Goal: Browse casually

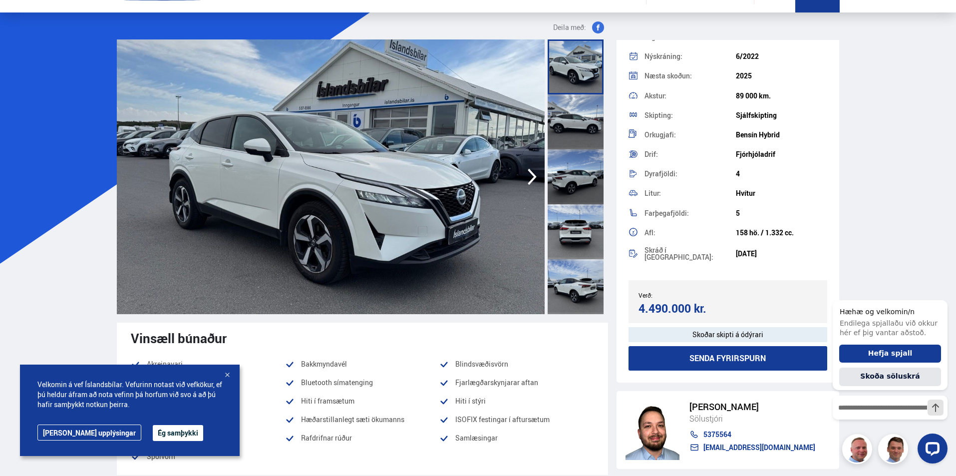
scroll to position [50, 0]
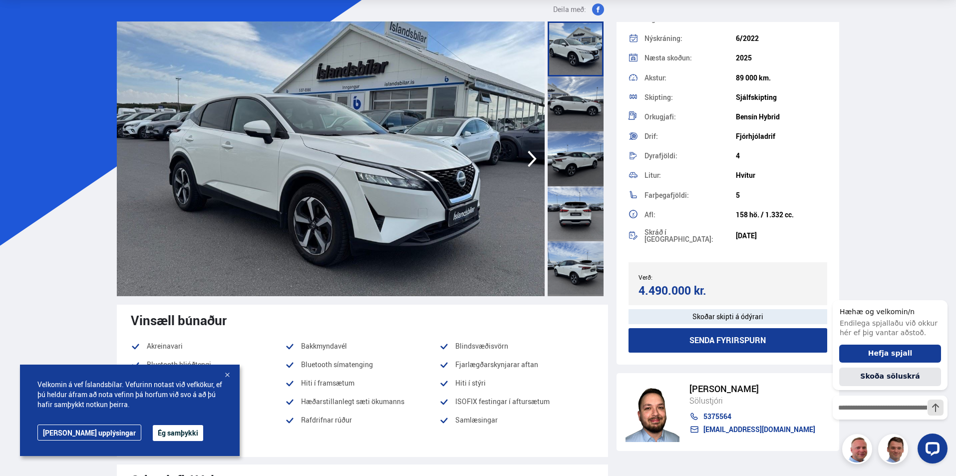
click at [530, 163] on icon "button" at bounding box center [532, 159] width 20 height 24
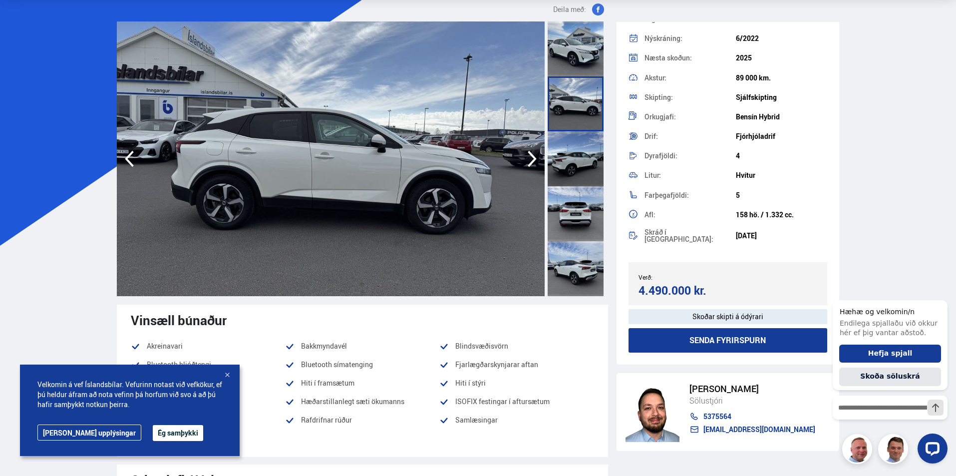
click at [530, 162] on icon "button" at bounding box center [532, 159] width 20 height 24
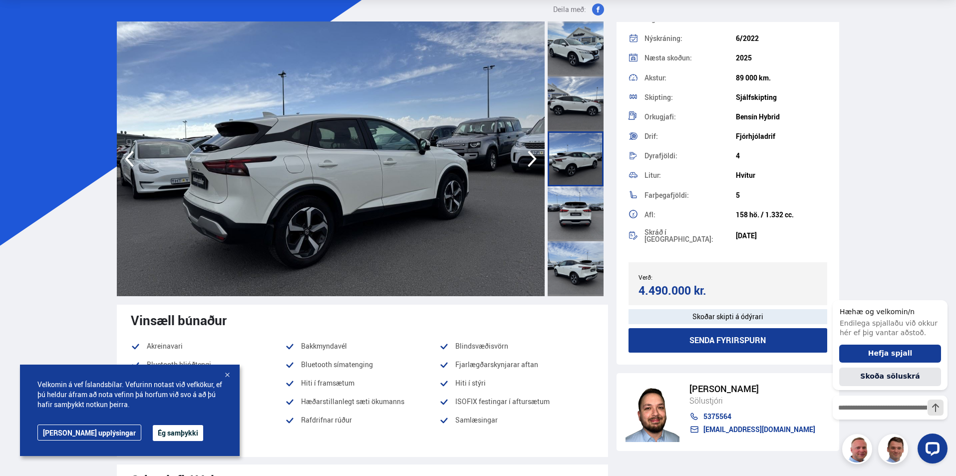
click at [530, 162] on icon "button" at bounding box center [532, 159] width 20 height 24
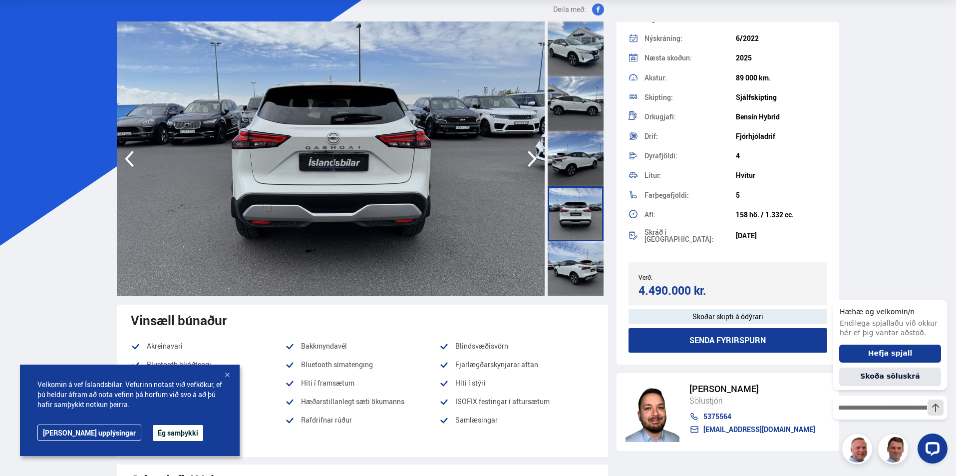
click at [530, 162] on icon "button" at bounding box center [532, 159] width 20 height 24
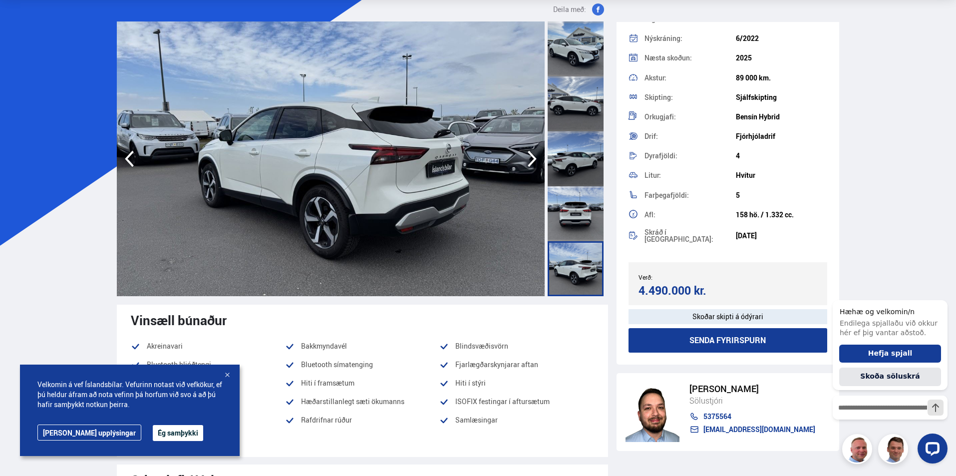
click at [530, 162] on icon "button" at bounding box center [532, 159] width 20 height 24
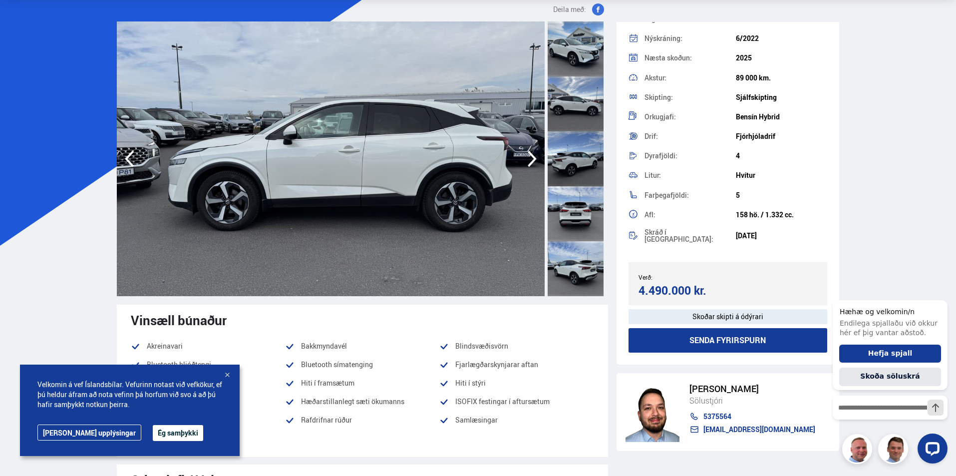
click at [530, 162] on icon "button" at bounding box center [532, 159] width 20 height 24
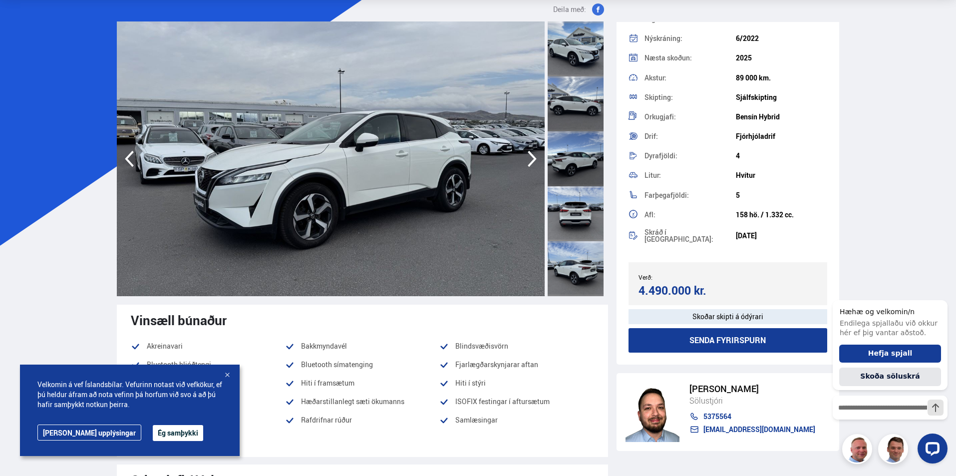
click at [530, 162] on icon "button" at bounding box center [532, 159] width 20 height 24
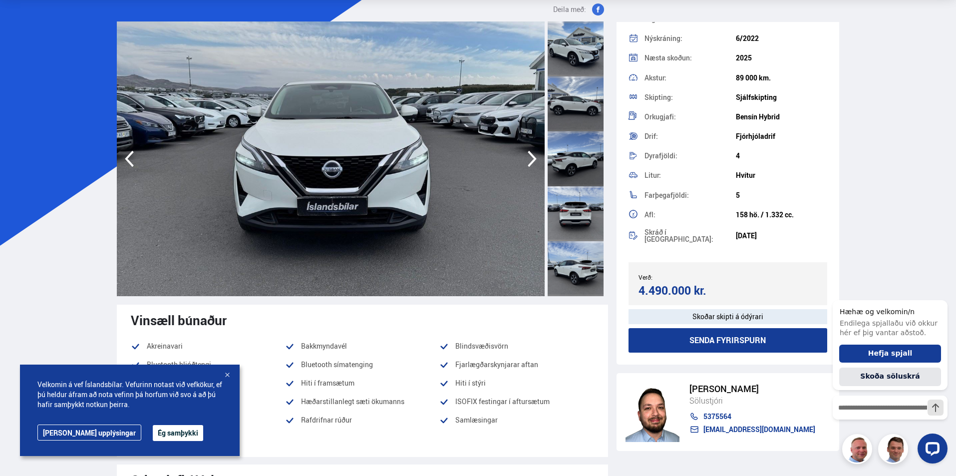
click at [530, 162] on icon "button" at bounding box center [532, 159] width 20 height 24
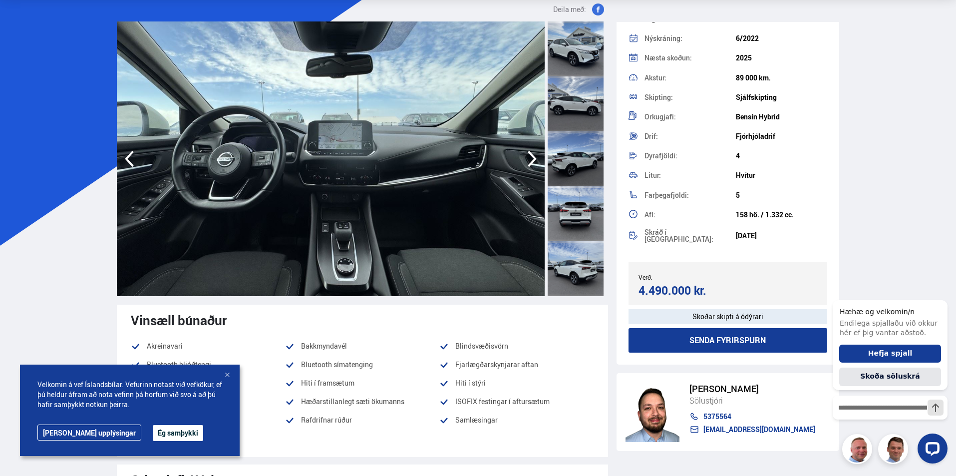
click at [530, 162] on icon "button" at bounding box center [532, 159] width 20 height 24
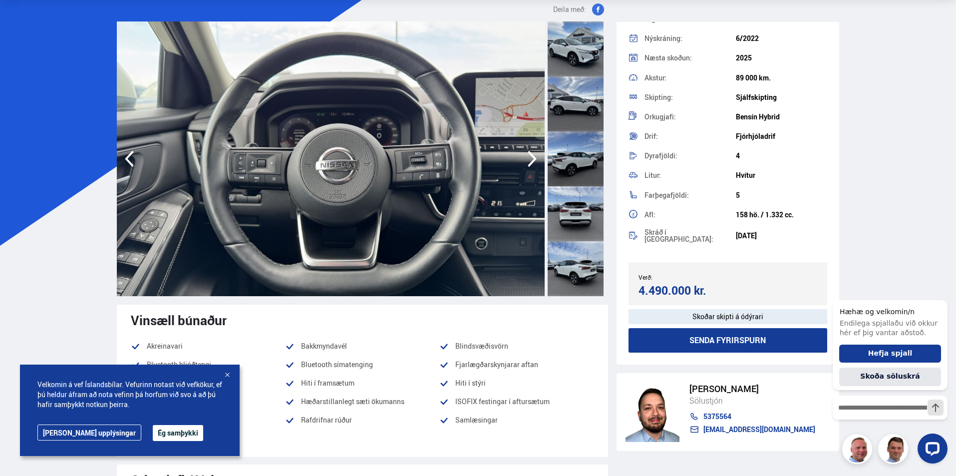
click at [530, 162] on icon "button" at bounding box center [532, 159] width 20 height 24
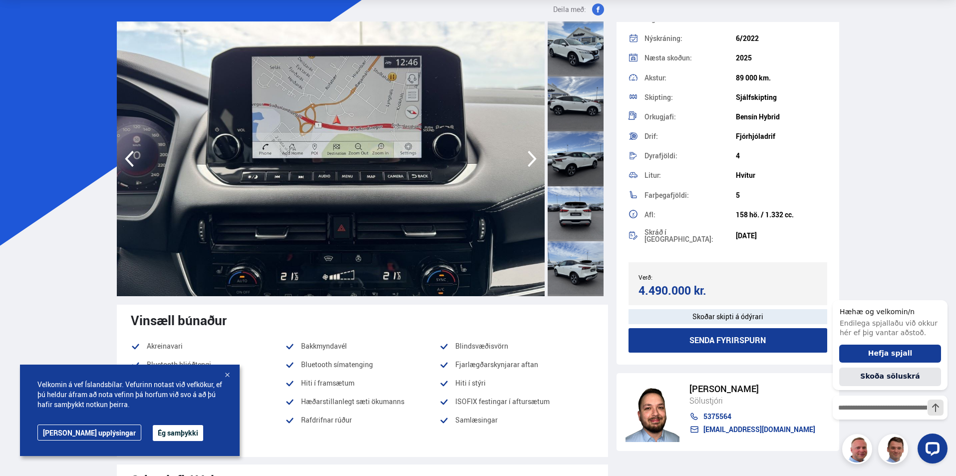
click at [530, 162] on icon "button" at bounding box center [532, 159] width 20 height 24
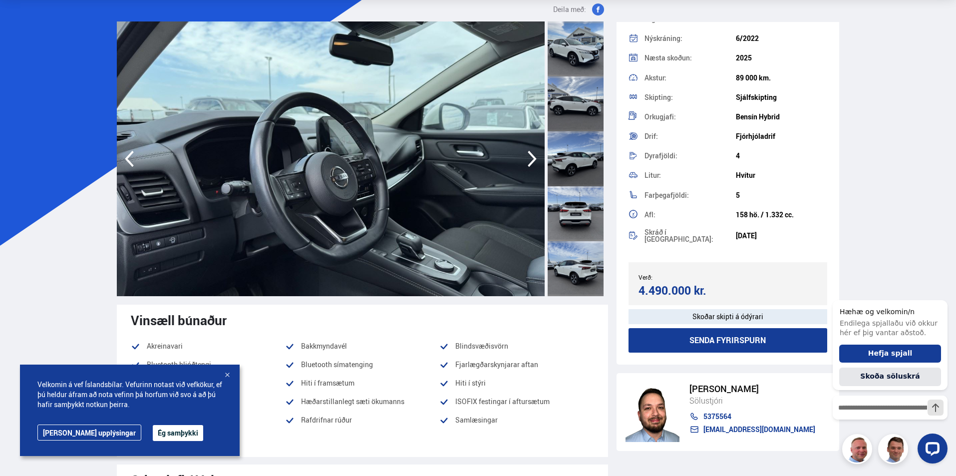
click at [530, 162] on icon "button" at bounding box center [532, 159] width 20 height 24
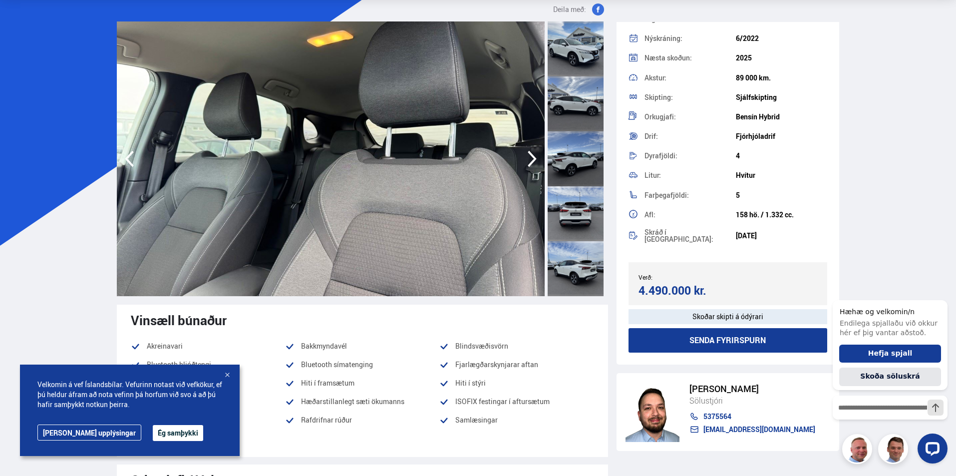
click at [530, 162] on icon "button" at bounding box center [532, 159] width 20 height 24
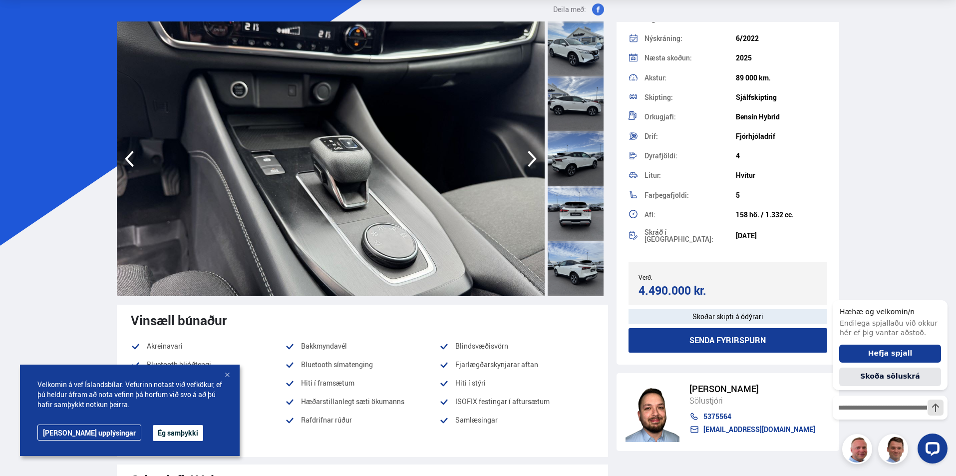
click at [530, 162] on icon "button" at bounding box center [532, 159] width 20 height 24
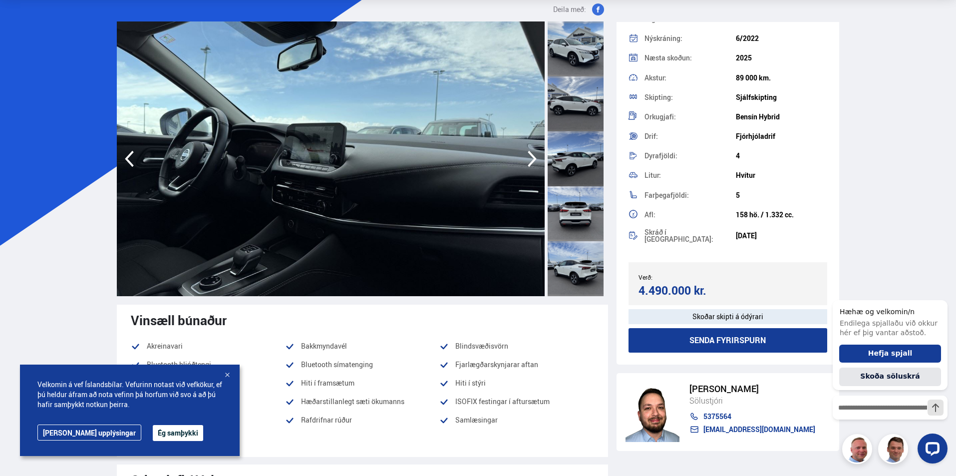
click at [530, 162] on icon "button" at bounding box center [532, 159] width 20 height 24
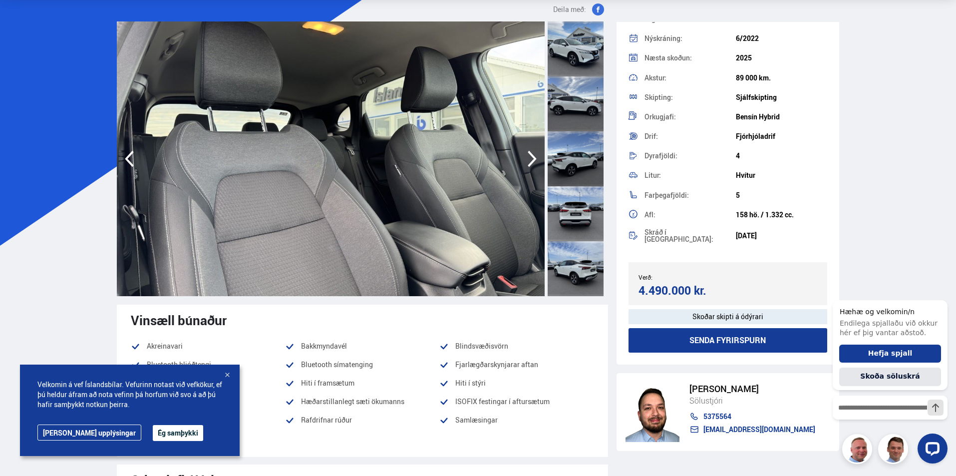
click at [530, 162] on icon "button" at bounding box center [532, 159] width 20 height 24
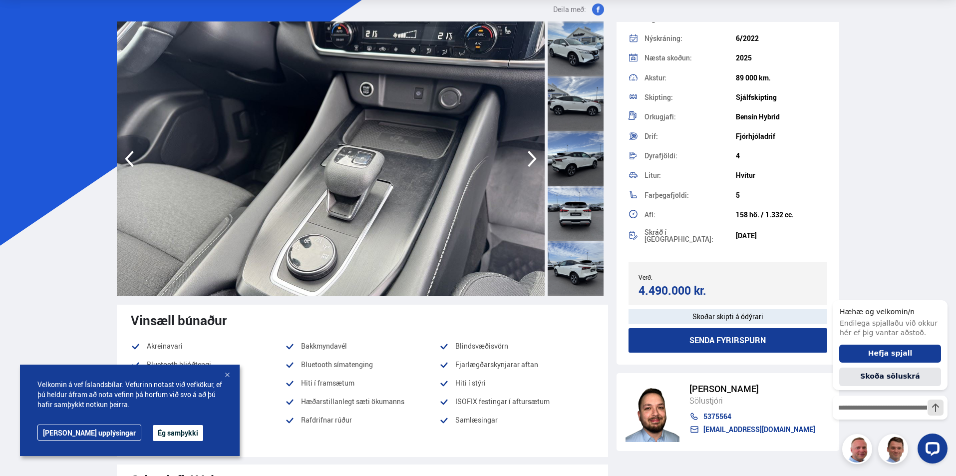
click at [530, 162] on icon "button" at bounding box center [532, 159] width 20 height 24
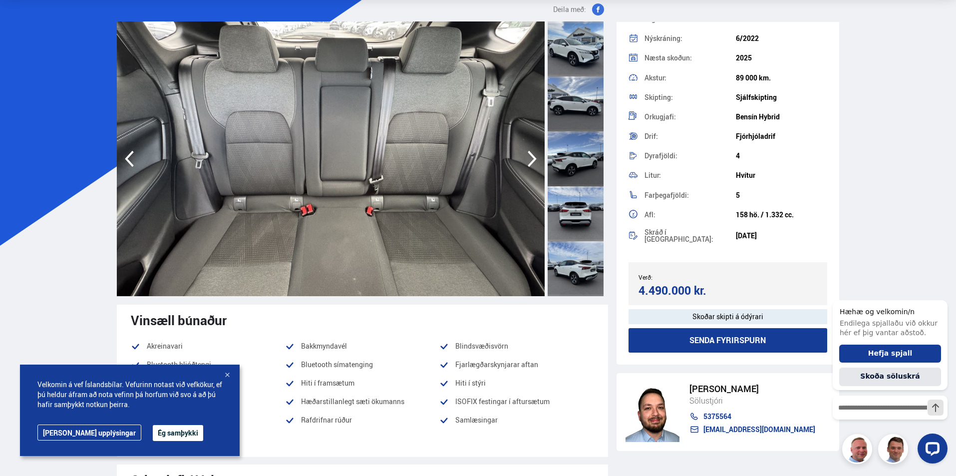
click at [530, 162] on icon "button" at bounding box center [532, 159] width 20 height 24
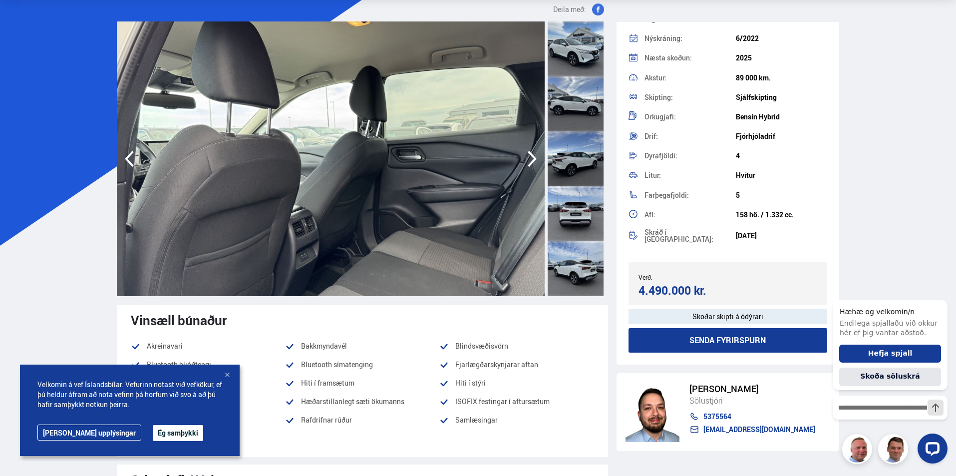
click at [530, 162] on icon "button" at bounding box center [532, 159] width 20 height 24
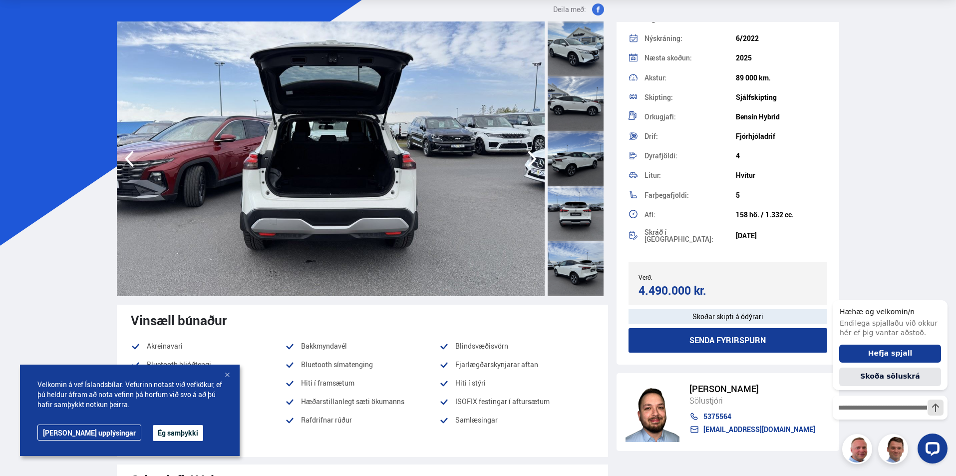
click at [530, 162] on icon "button" at bounding box center [532, 159] width 20 height 24
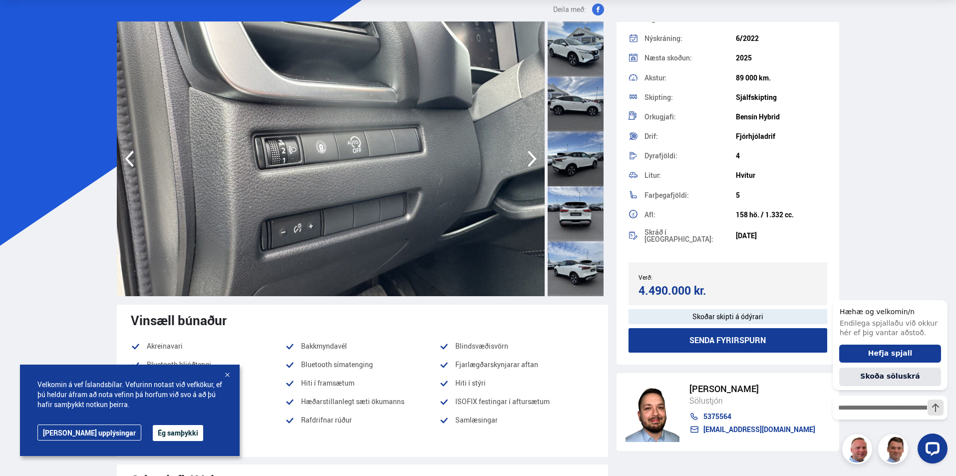
click at [530, 162] on icon "button" at bounding box center [532, 159] width 20 height 24
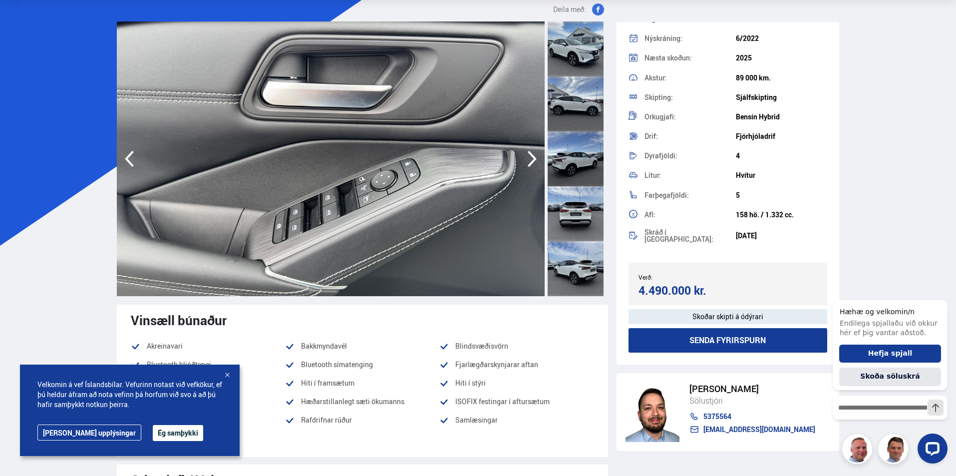
click at [530, 162] on icon "button" at bounding box center [532, 159] width 20 height 24
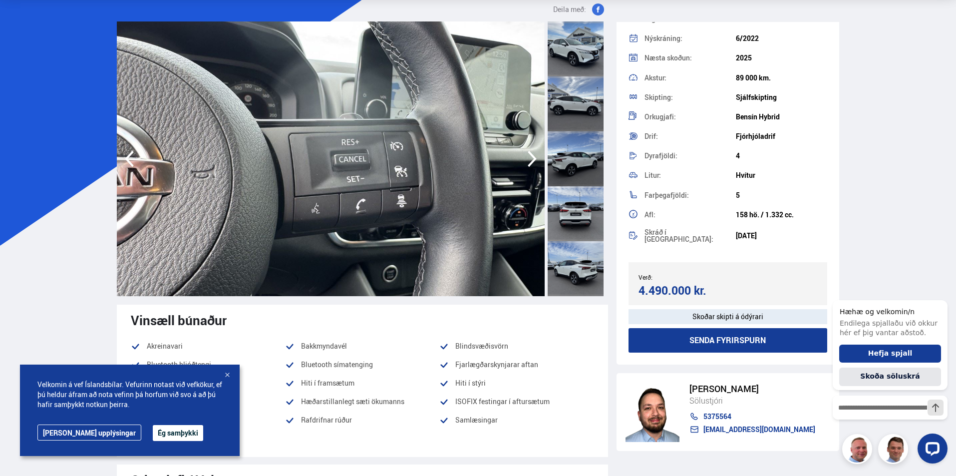
click at [532, 162] on icon "button" at bounding box center [532, 159] width 9 height 16
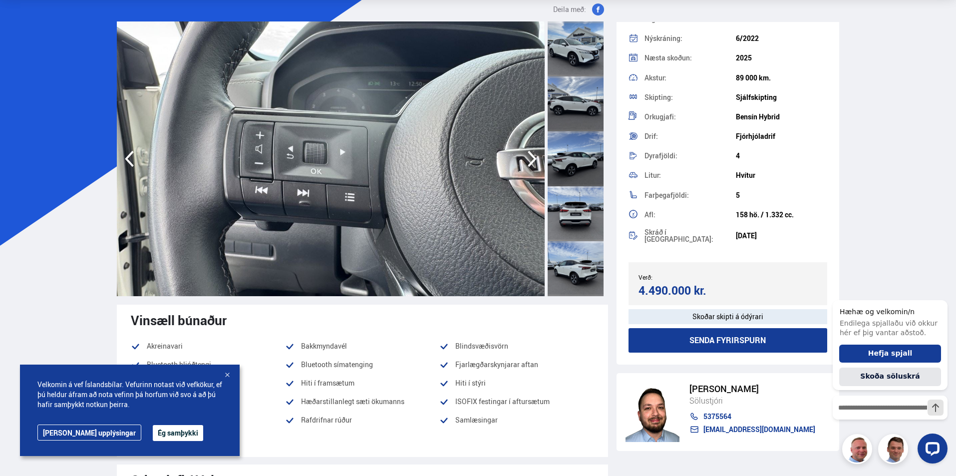
click at [532, 162] on icon "button" at bounding box center [532, 159] width 9 height 16
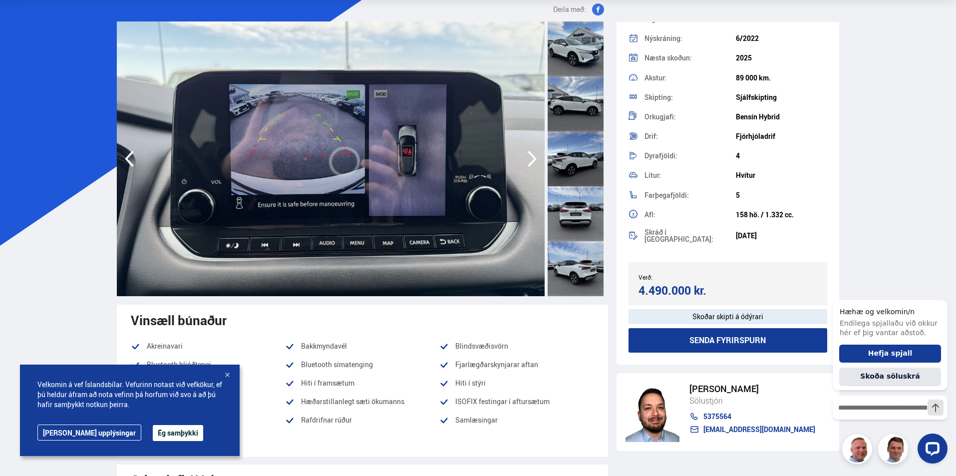
click at [533, 164] on icon "button" at bounding box center [532, 159] width 20 height 24
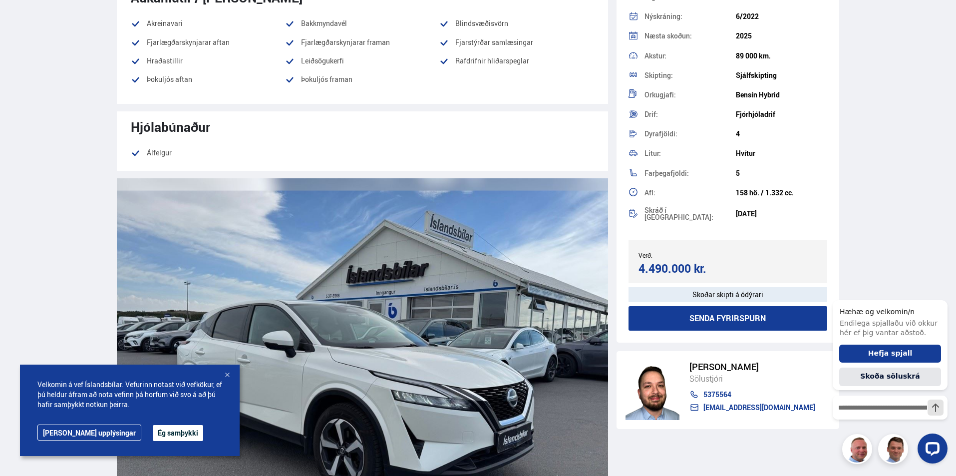
scroll to position [849, 0]
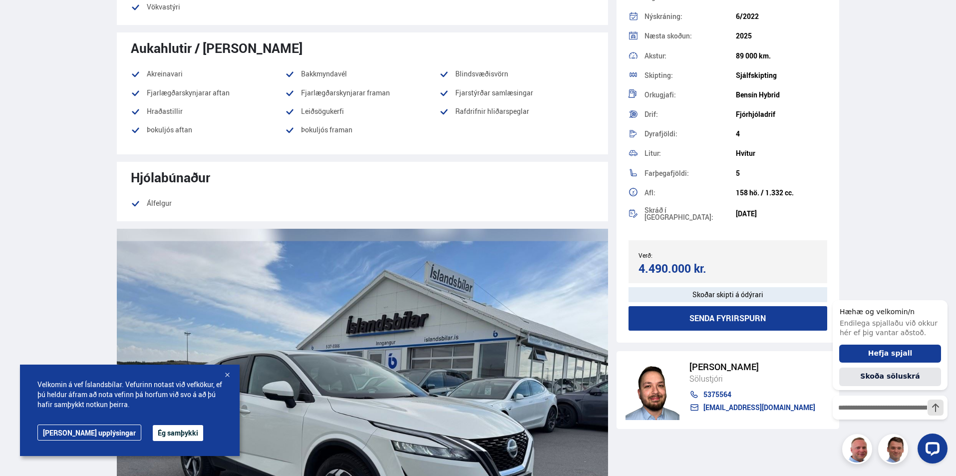
click at [229, 375] on div at bounding box center [227, 375] width 10 height 10
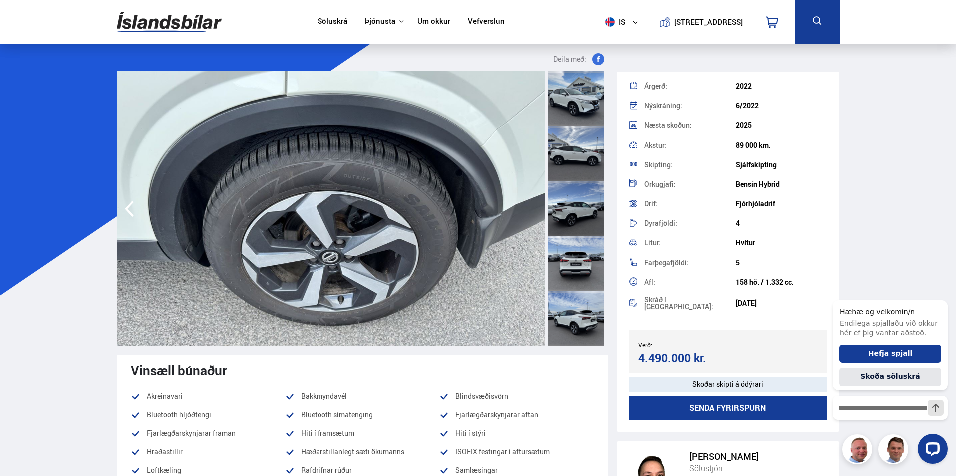
scroll to position [100, 0]
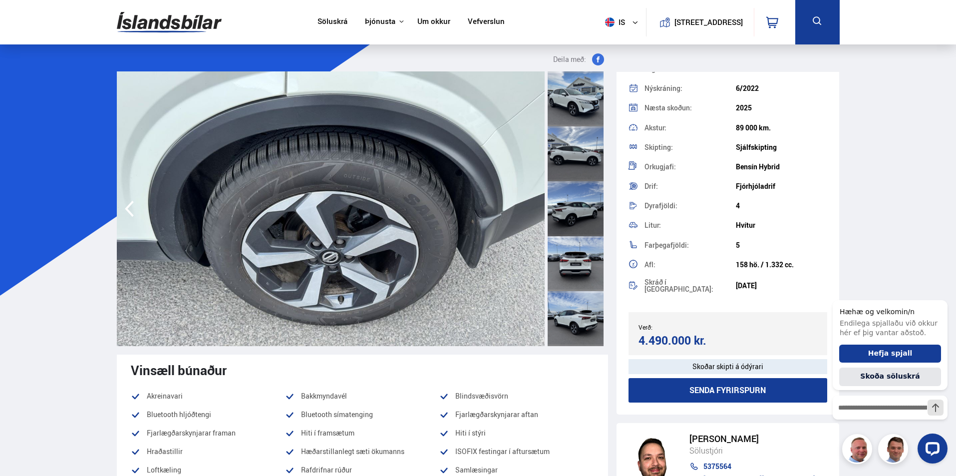
click at [128, 213] on icon "button" at bounding box center [129, 209] width 20 height 24
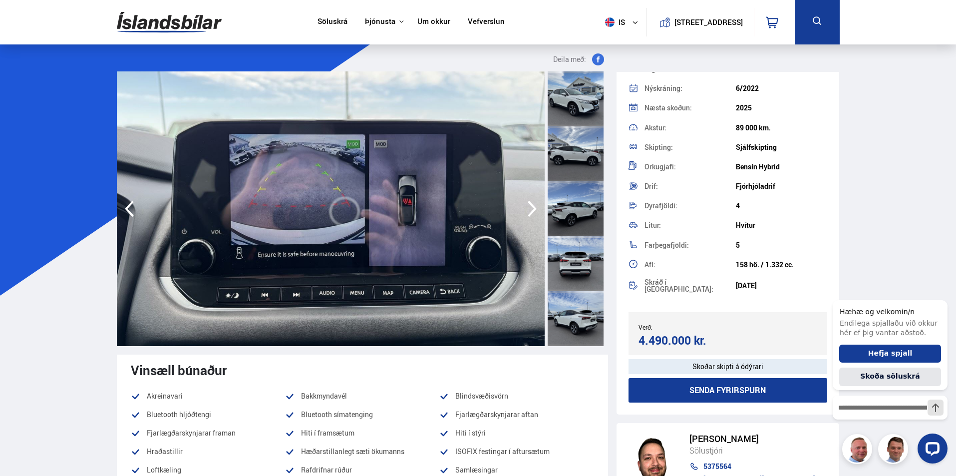
click at [128, 213] on icon "button" at bounding box center [129, 209] width 20 height 24
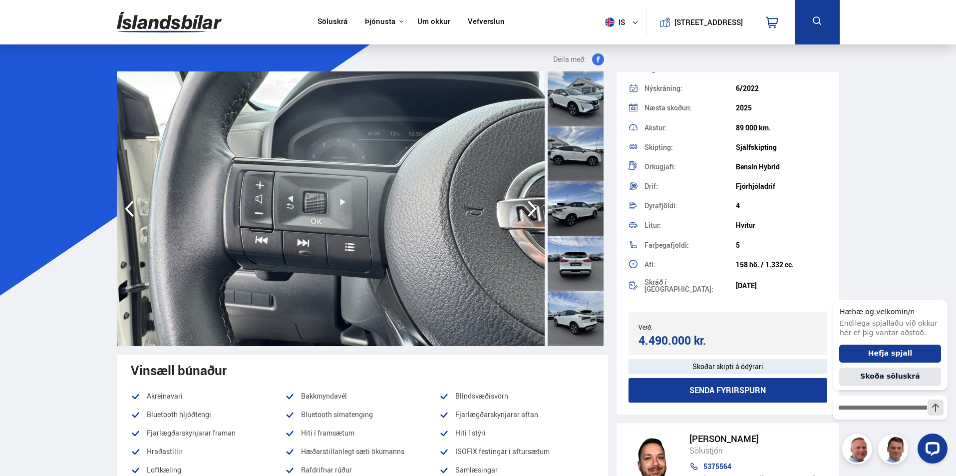
click at [129, 213] on icon "button" at bounding box center [129, 209] width 9 height 16
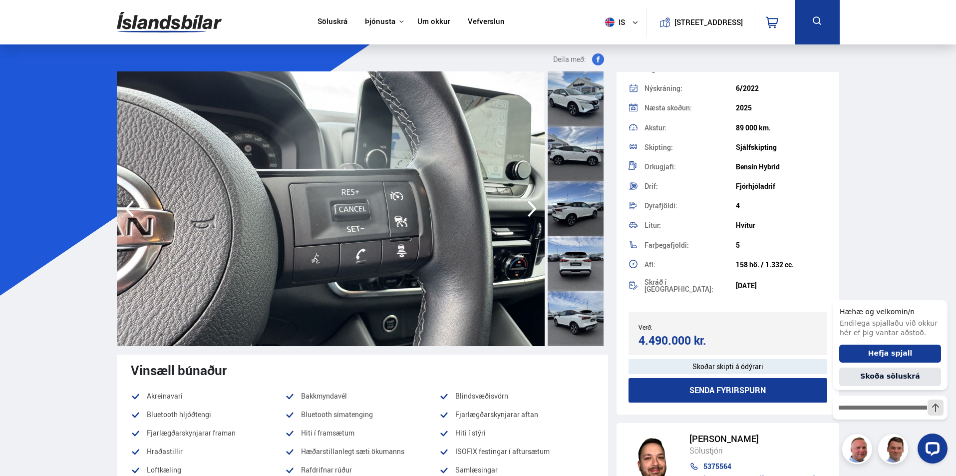
click at [129, 213] on icon "button" at bounding box center [129, 209] width 9 height 16
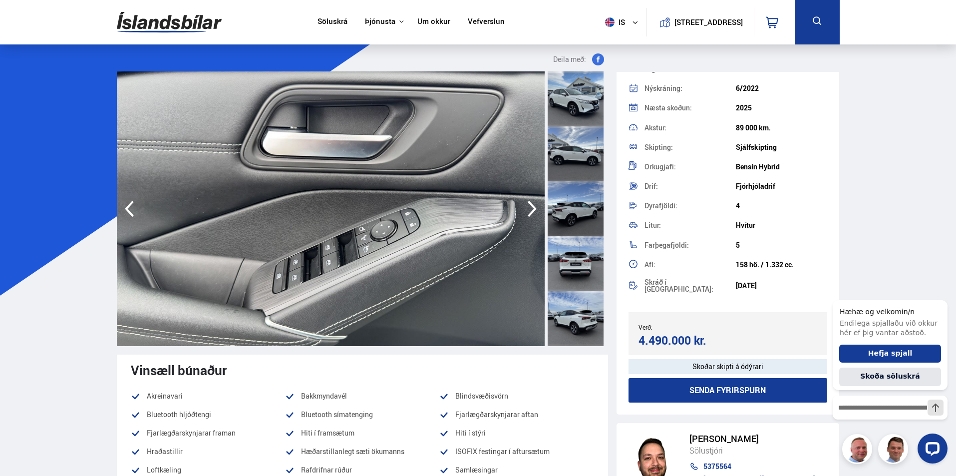
click at [129, 213] on icon "button" at bounding box center [129, 209] width 9 height 16
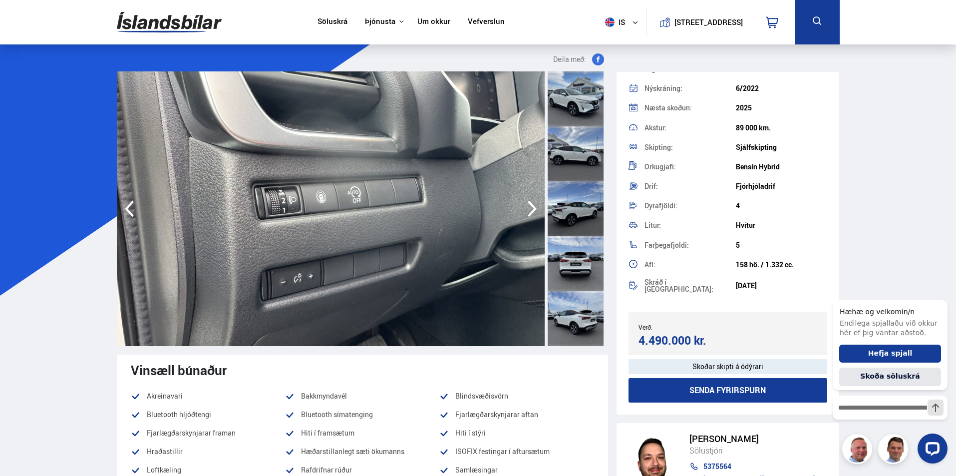
click at [129, 213] on icon "button" at bounding box center [129, 209] width 9 height 16
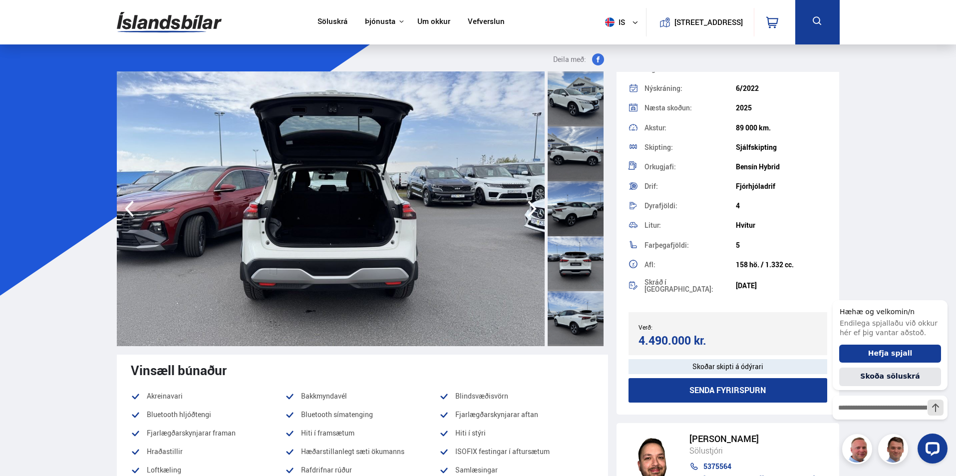
click at [129, 213] on icon "button" at bounding box center [129, 209] width 9 height 16
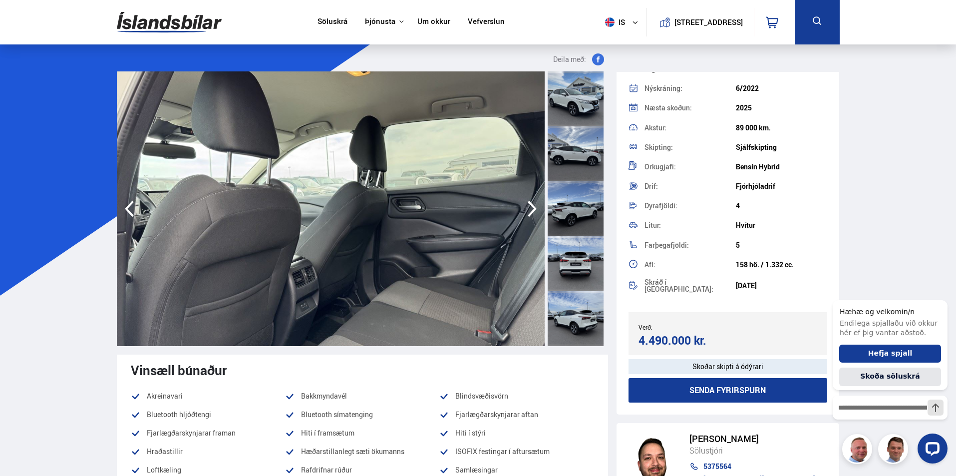
click at [129, 213] on icon "button" at bounding box center [129, 209] width 9 height 16
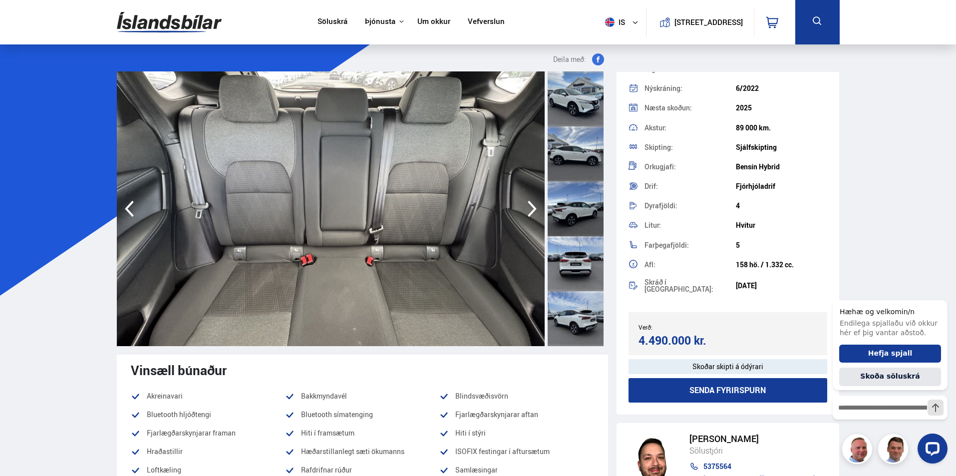
click at [129, 213] on icon "button" at bounding box center [129, 209] width 9 height 16
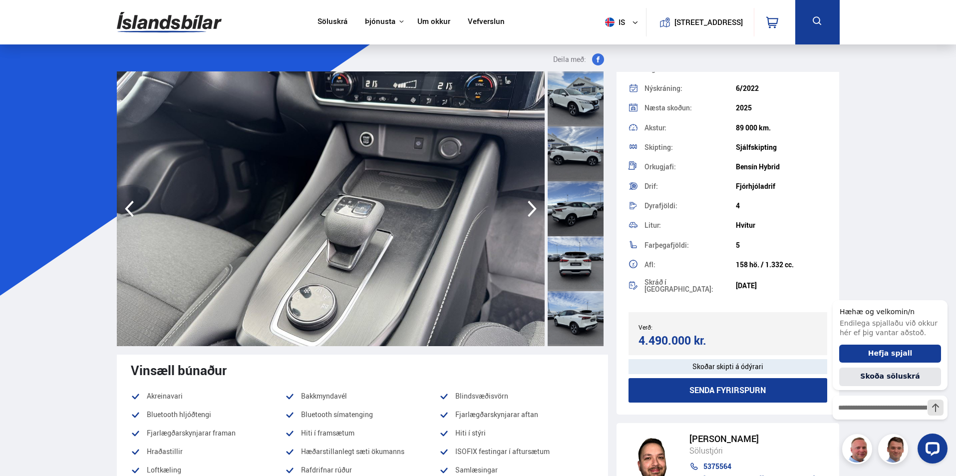
click at [129, 213] on icon "button" at bounding box center [129, 209] width 9 height 16
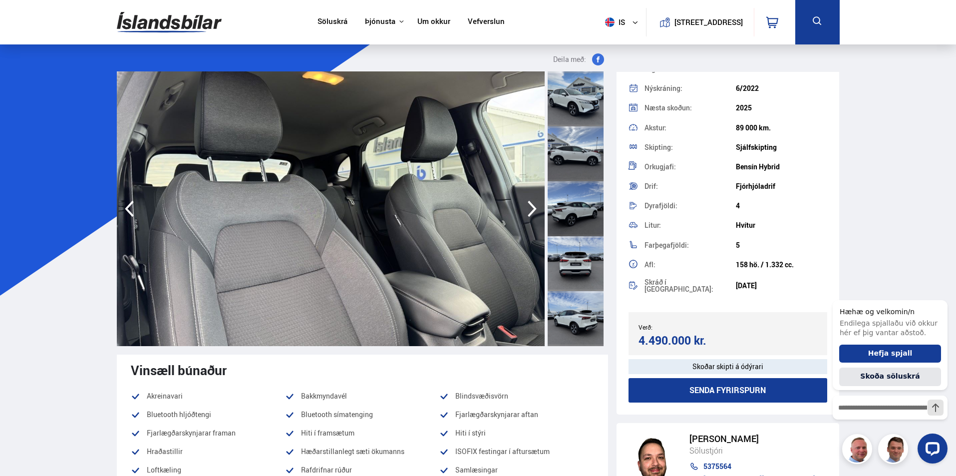
click at [129, 213] on icon "button" at bounding box center [129, 209] width 9 height 16
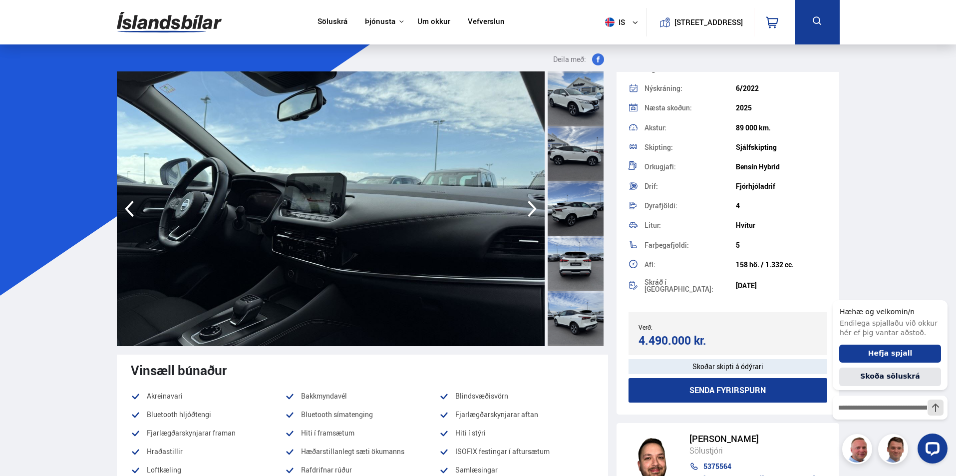
click at [129, 213] on icon "button" at bounding box center [129, 209] width 9 height 16
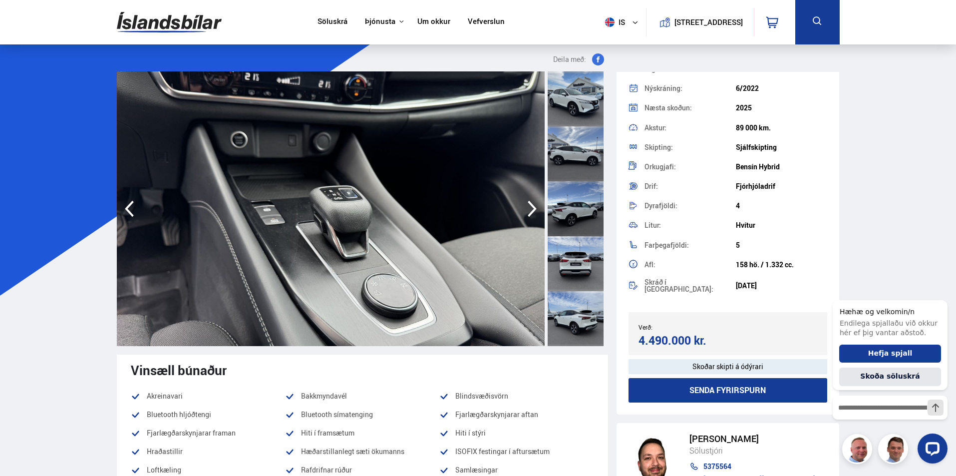
click at [132, 212] on icon "button" at bounding box center [129, 209] width 20 height 24
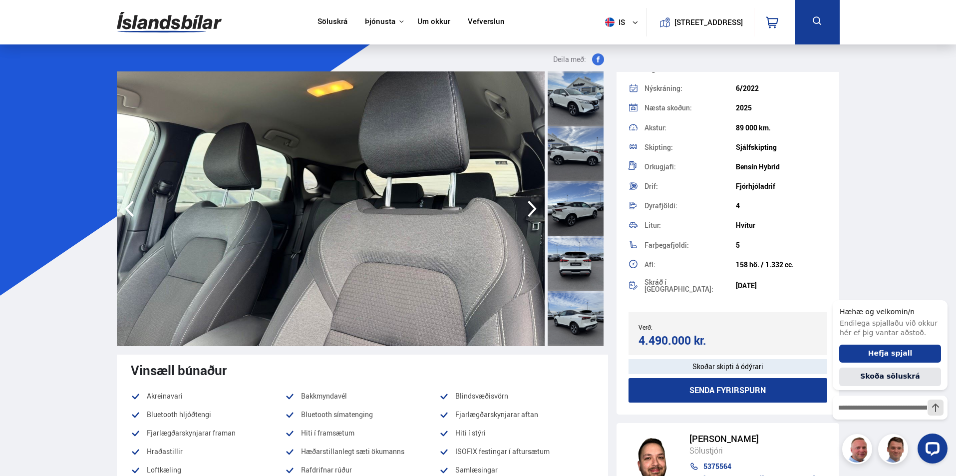
click at [132, 212] on icon "button" at bounding box center [129, 209] width 20 height 24
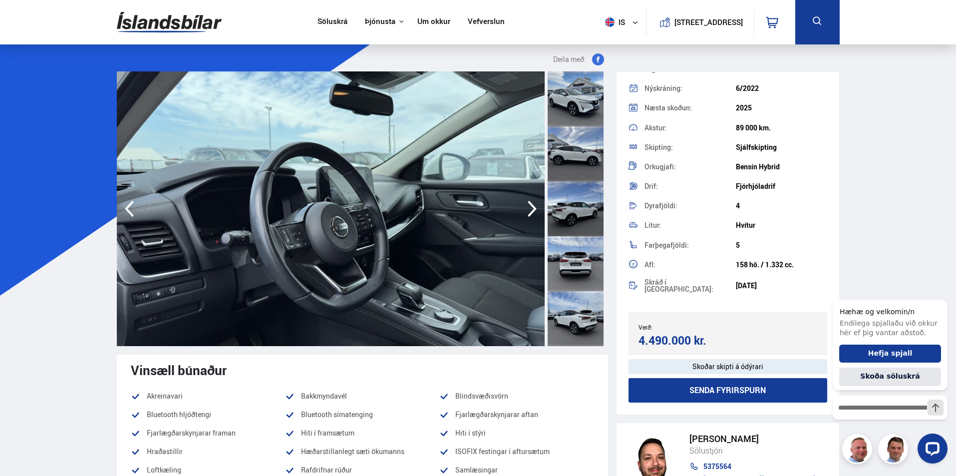
click at [132, 212] on icon "button" at bounding box center [129, 209] width 20 height 24
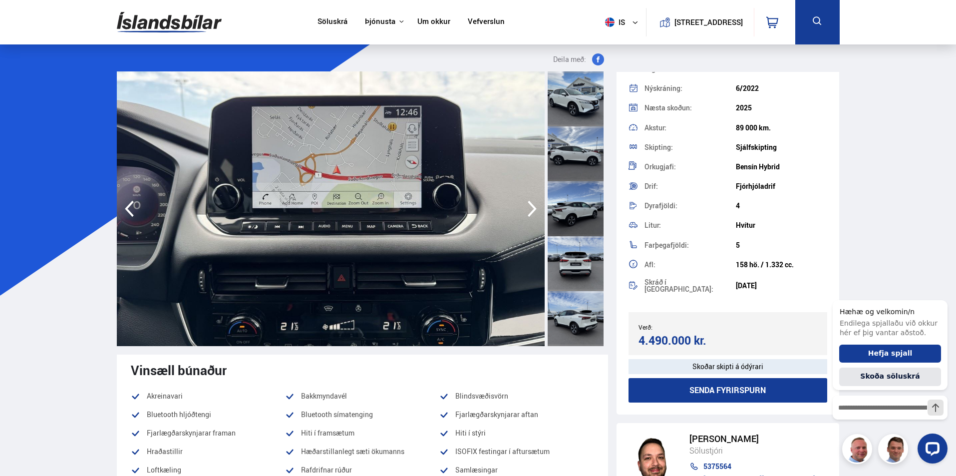
click at [132, 212] on icon "button" at bounding box center [129, 209] width 20 height 24
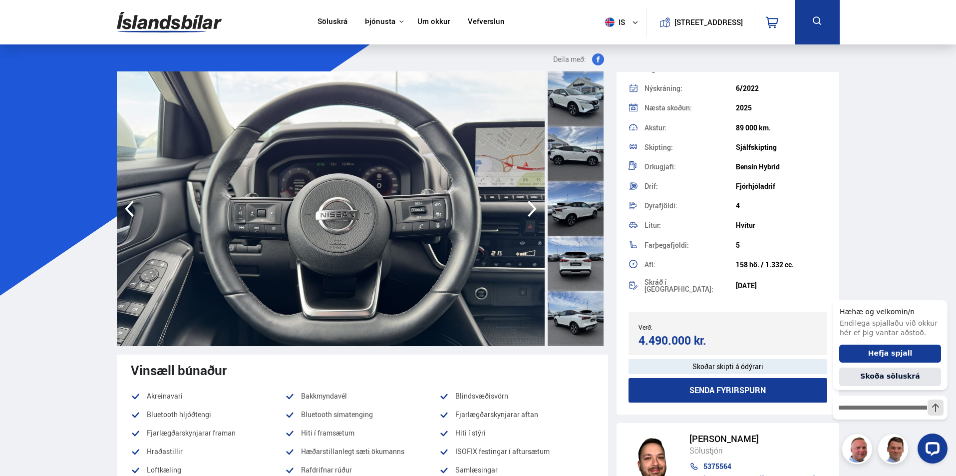
click at [132, 212] on icon "button" at bounding box center [129, 209] width 20 height 24
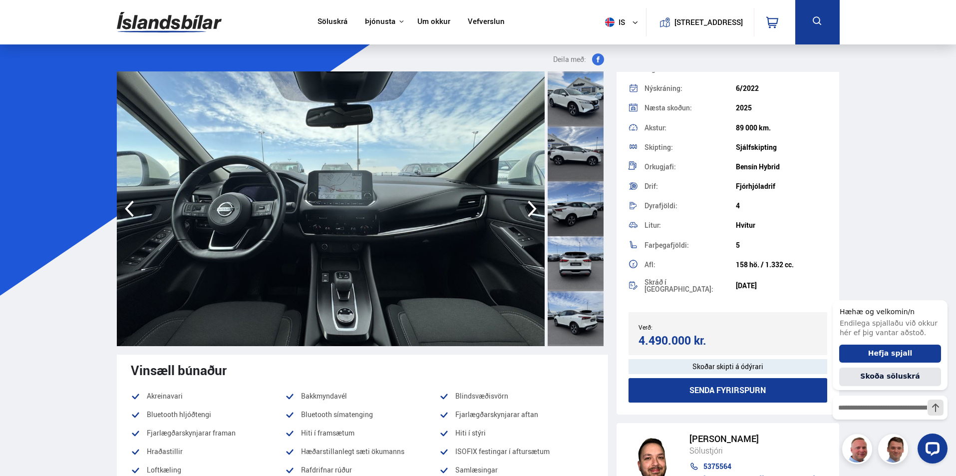
click at [133, 212] on icon "button" at bounding box center [129, 209] width 20 height 24
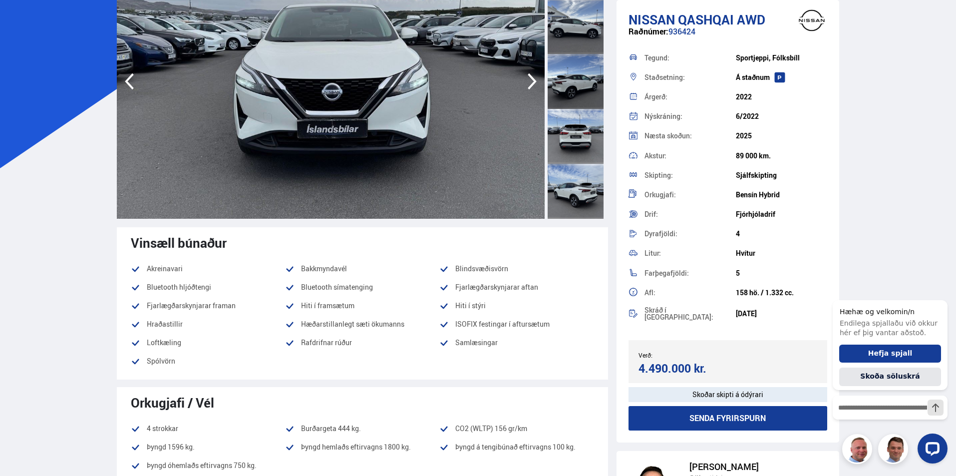
scroll to position [150, 0]
